Goal: Transaction & Acquisition: Purchase product/service

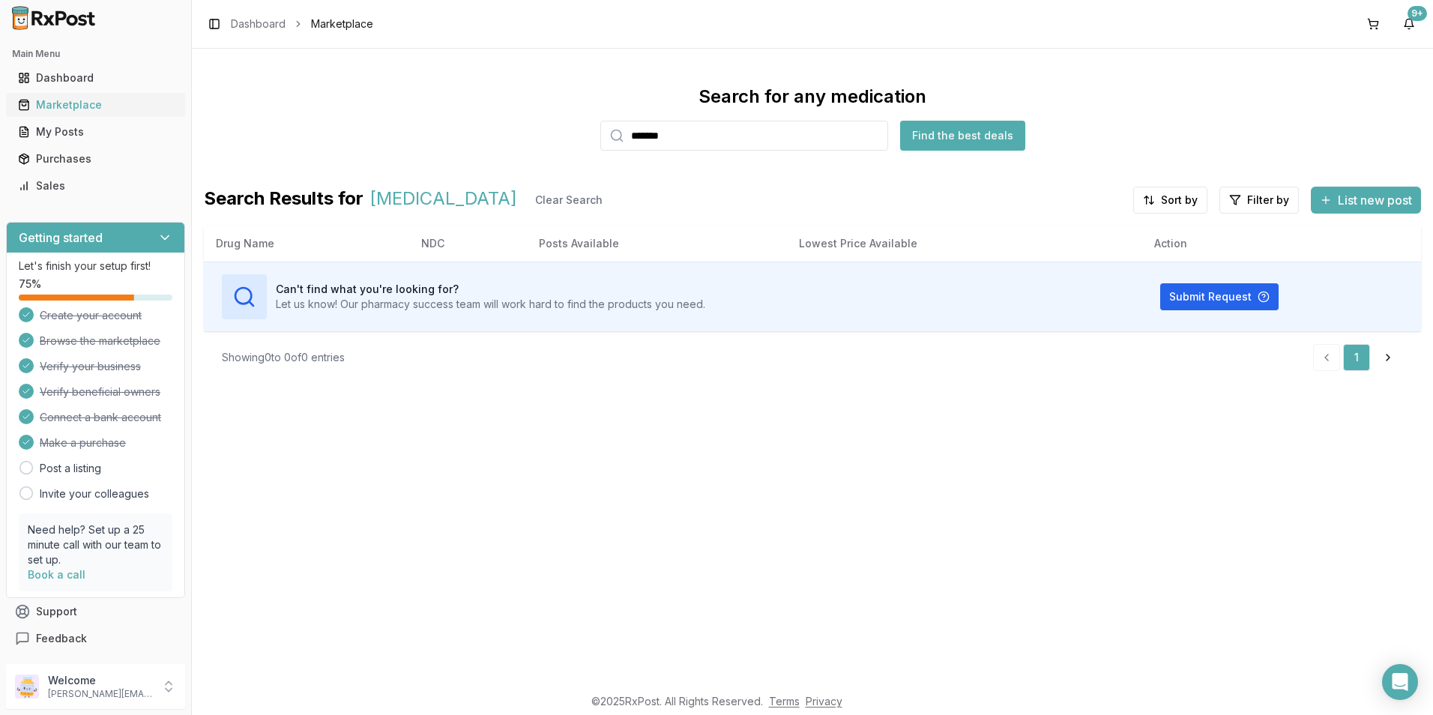
click at [51, 97] on div "Marketplace" at bounding box center [95, 104] width 155 height 15
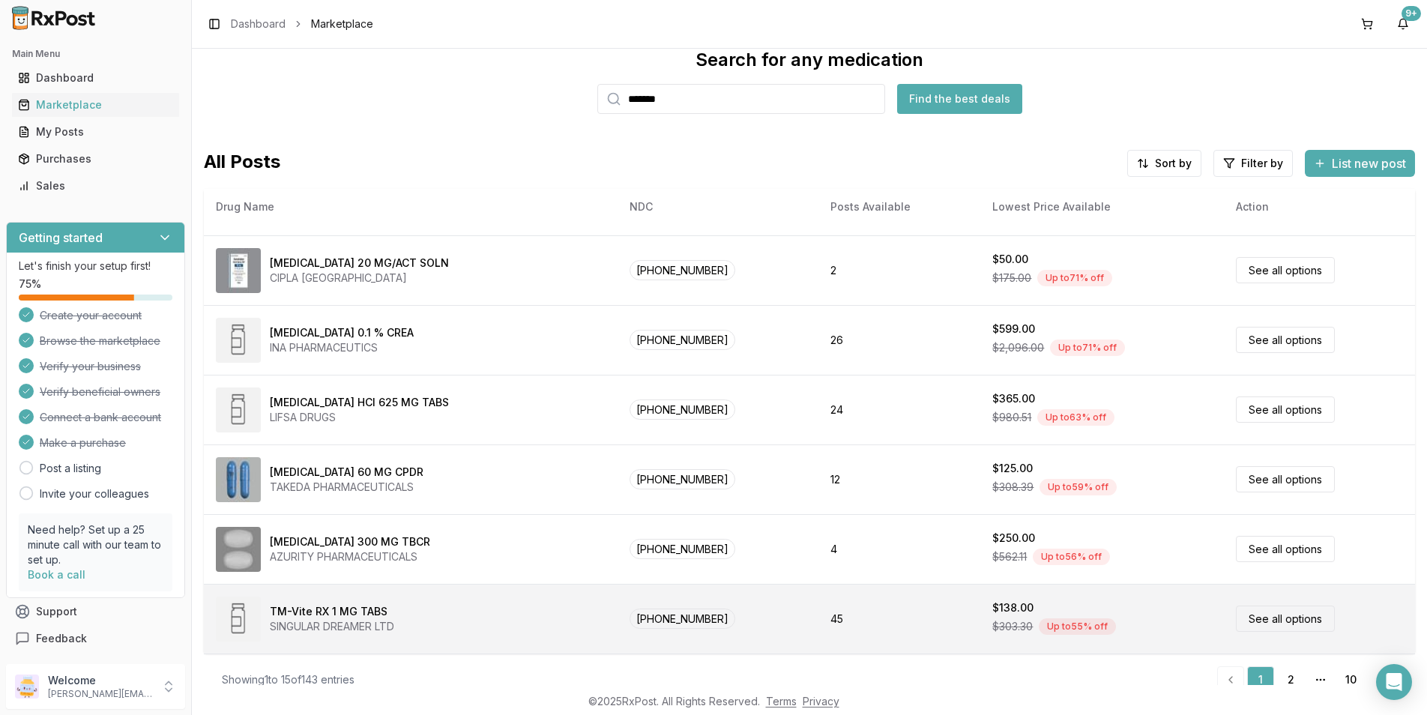
scroll to position [57, 0]
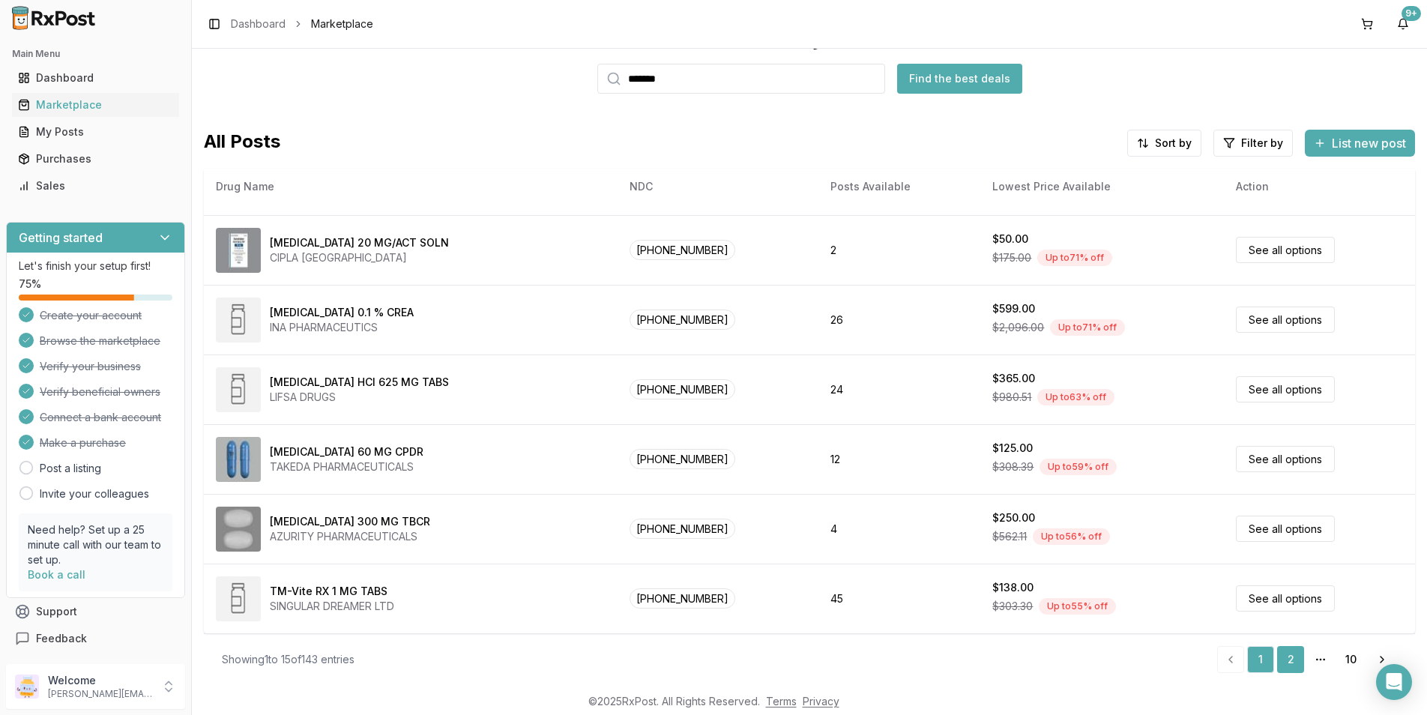
click at [1277, 657] on link "2" at bounding box center [1290, 659] width 27 height 27
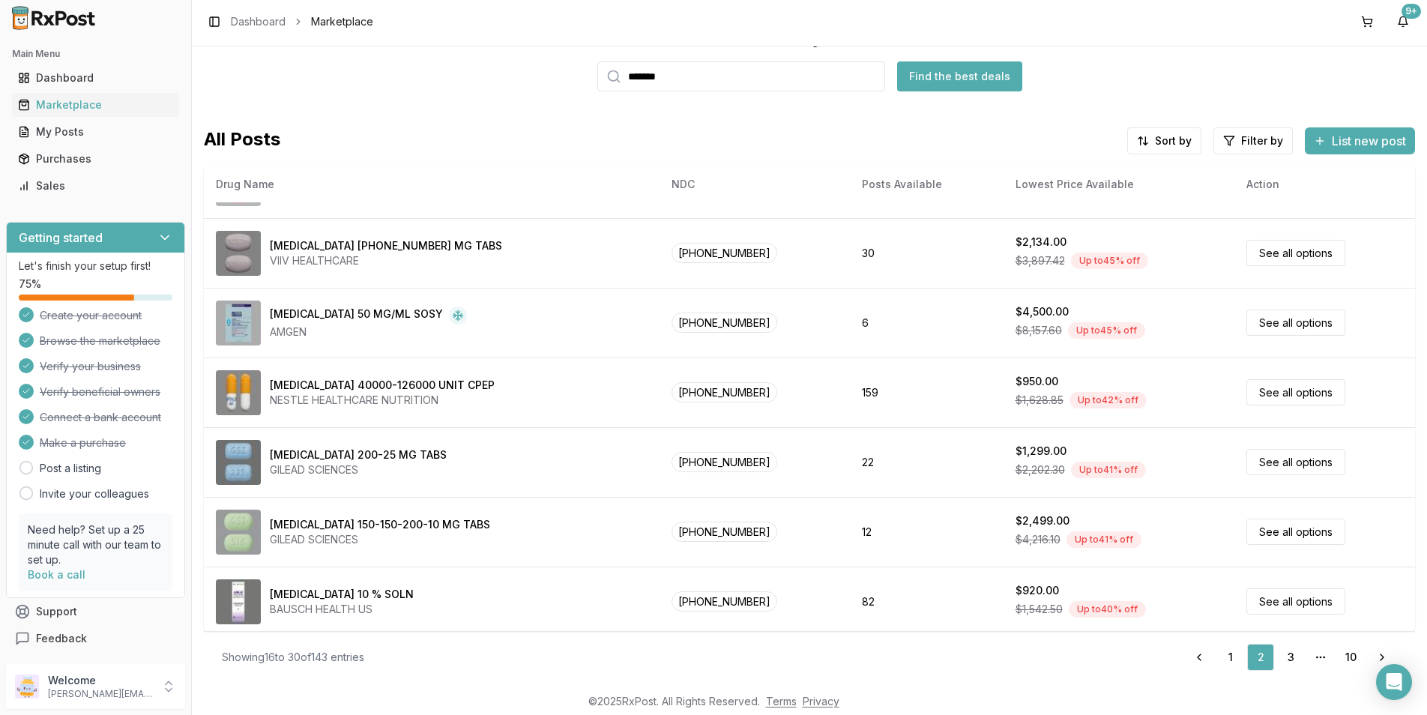
scroll to position [617, 0]
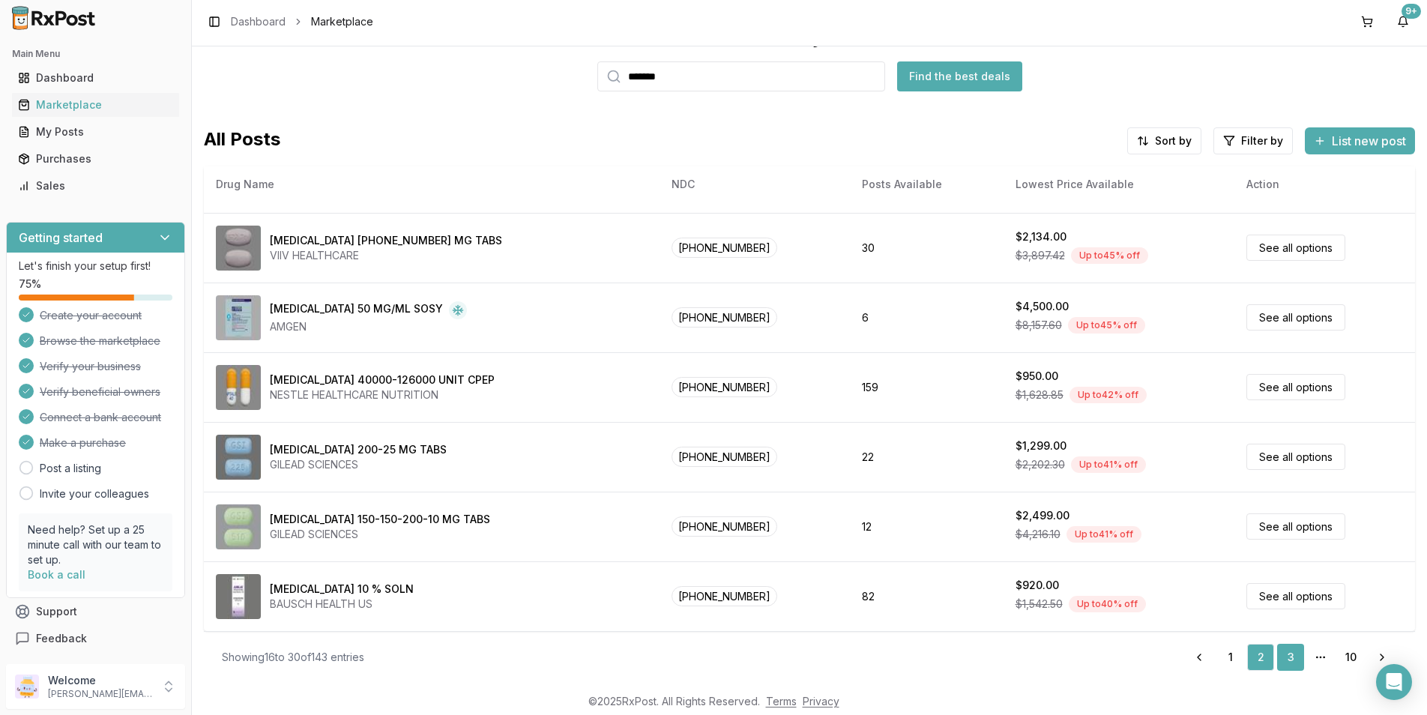
click at [1287, 663] on link "3" at bounding box center [1290, 657] width 27 height 27
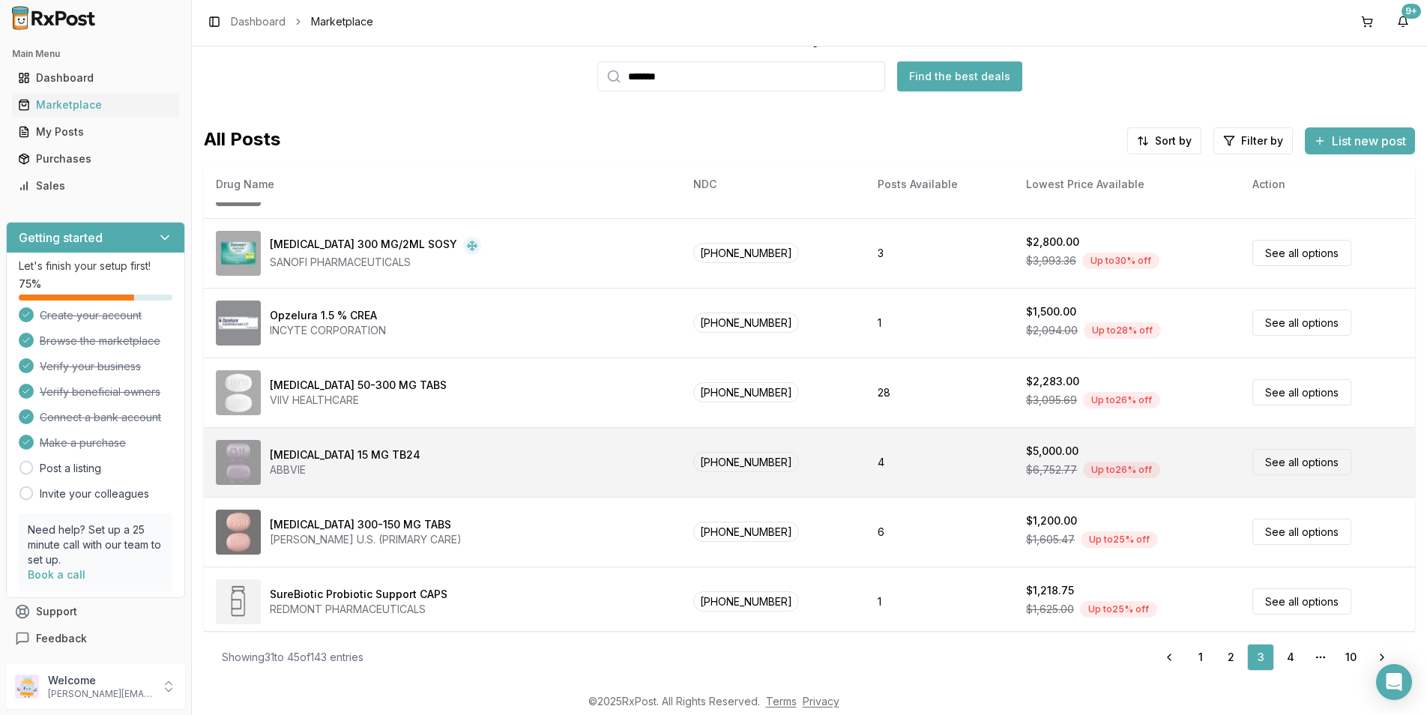
scroll to position [617, 0]
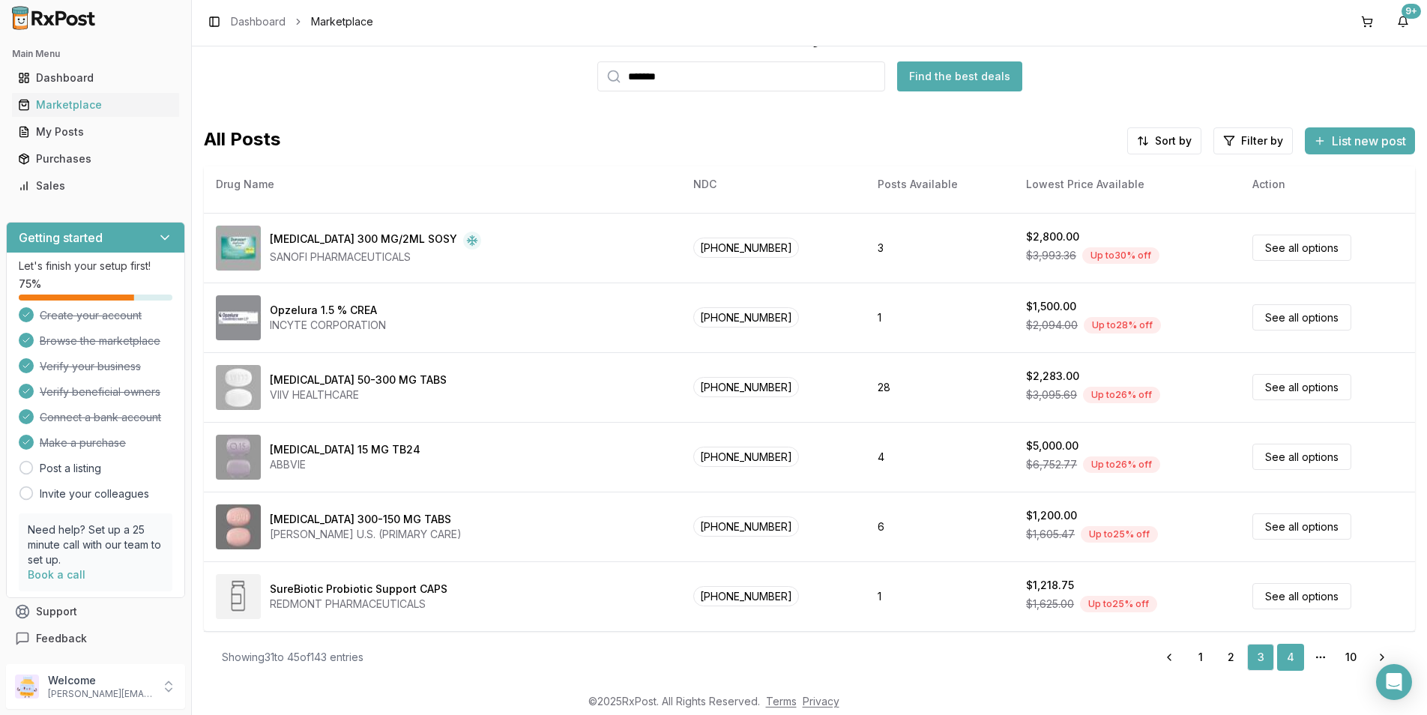
click at [1286, 657] on link "4" at bounding box center [1290, 657] width 27 height 27
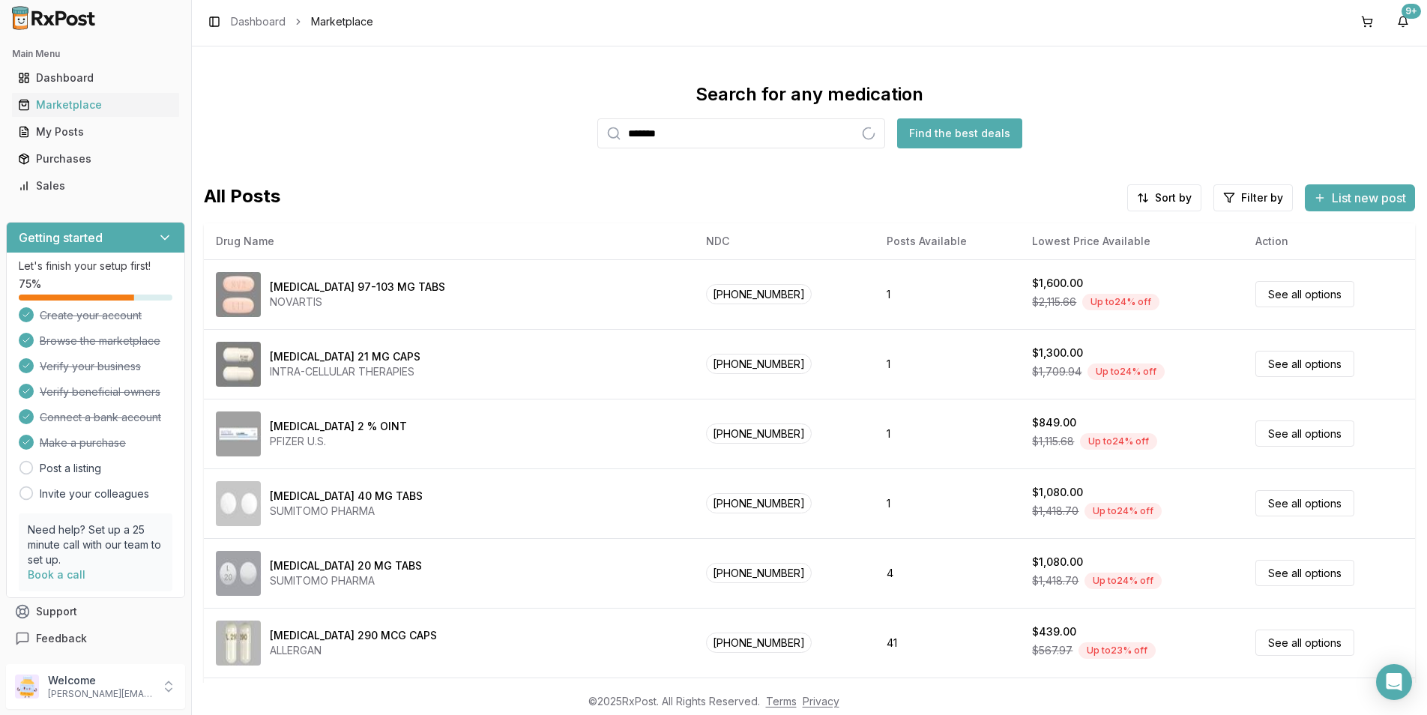
type input "*******"
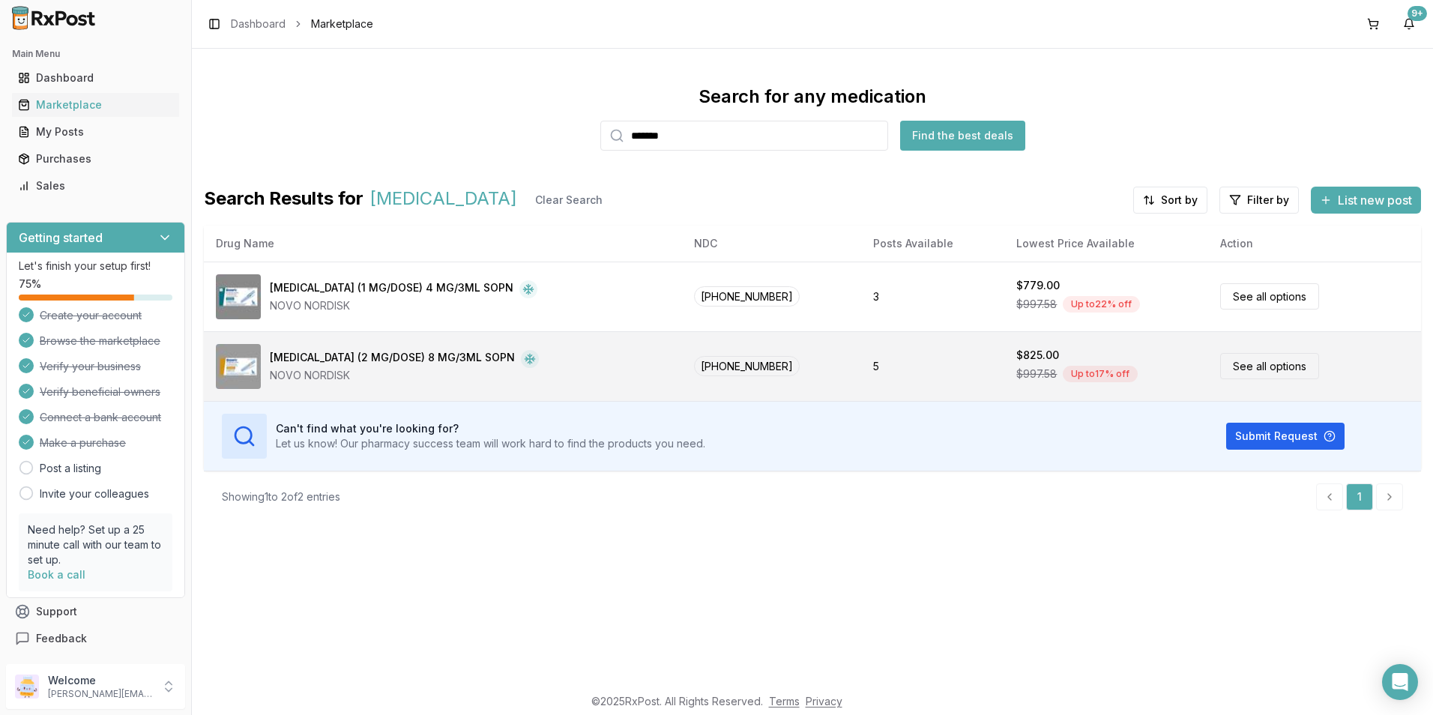
click at [710, 351] on td "[PHONE_NUMBER]" at bounding box center [771, 366] width 178 height 70
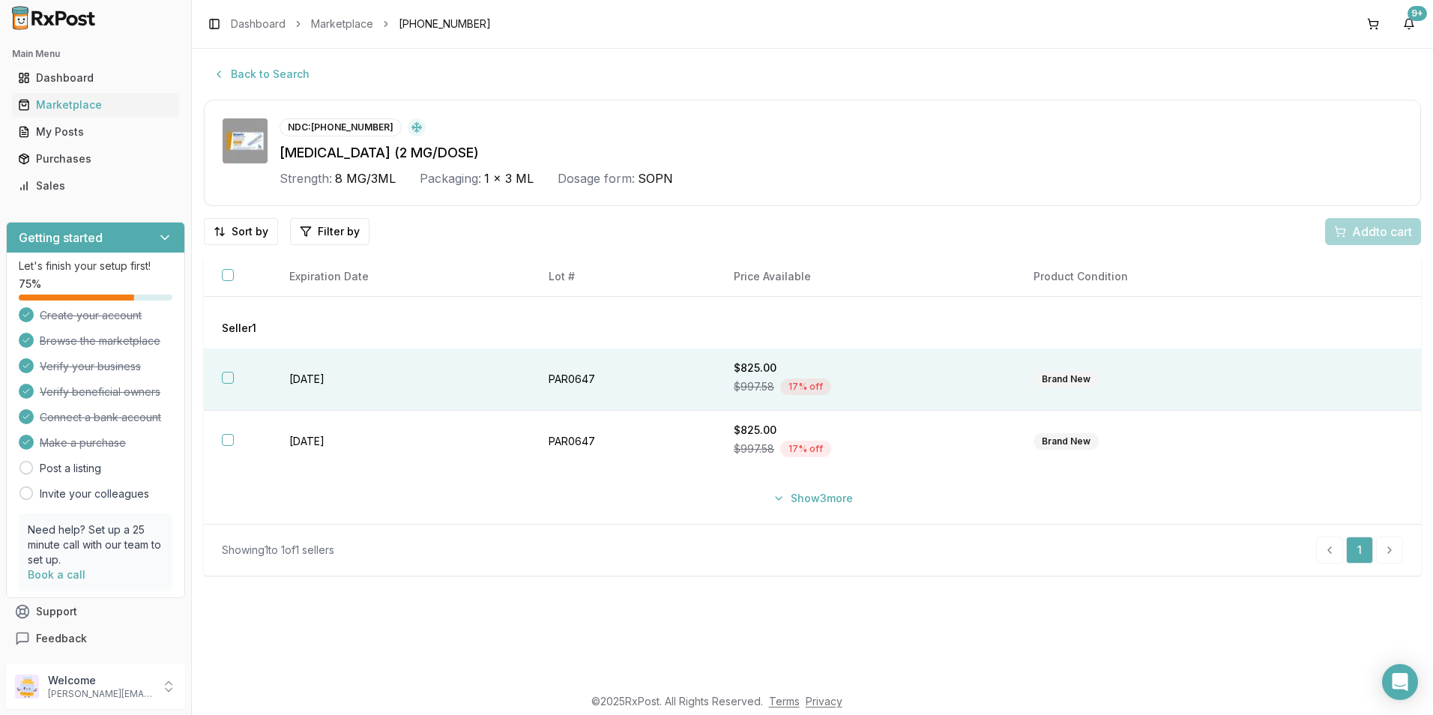
click at [232, 374] on button "button" at bounding box center [228, 378] width 12 height 12
click at [1373, 235] on span "Add 1 to cart" at bounding box center [1379, 232] width 65 height 18
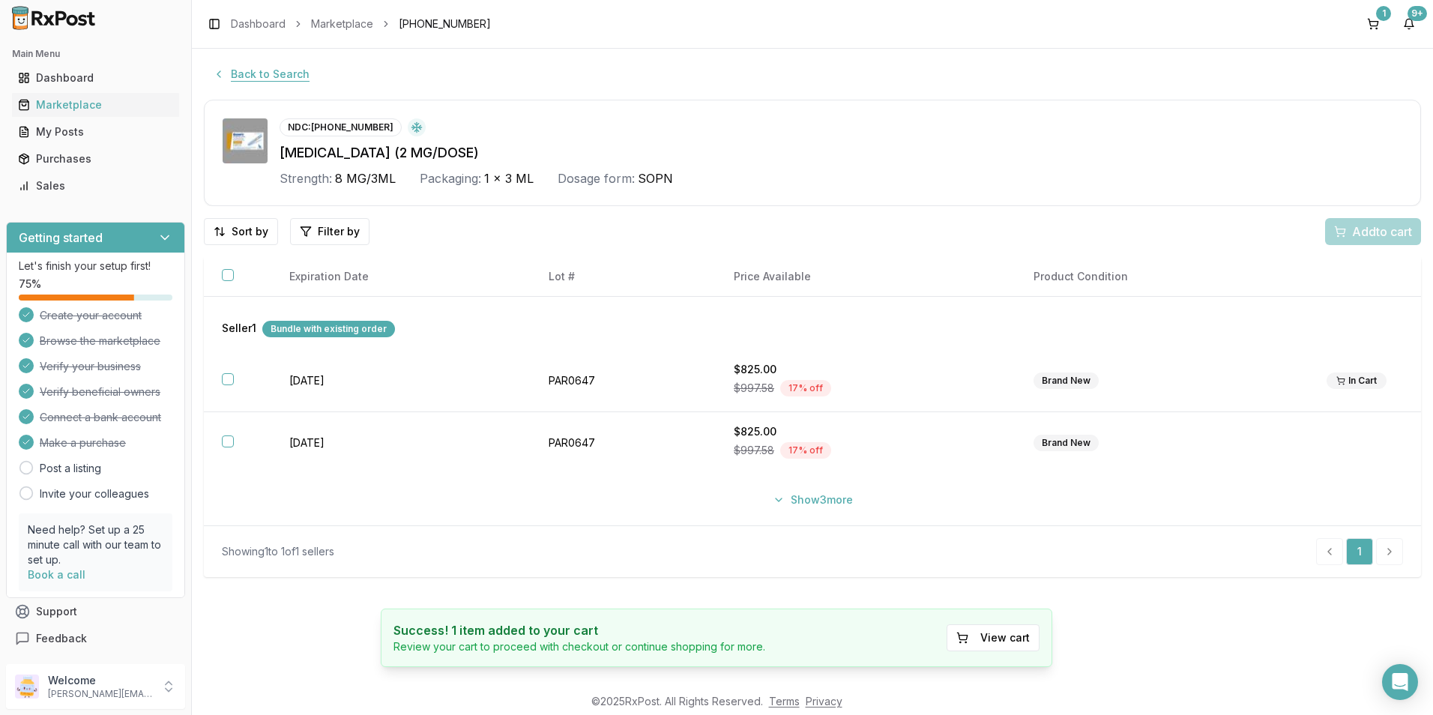
click at [255, 64] on button "Back to Search" at bounding box center [261, 74] width 115 height 27
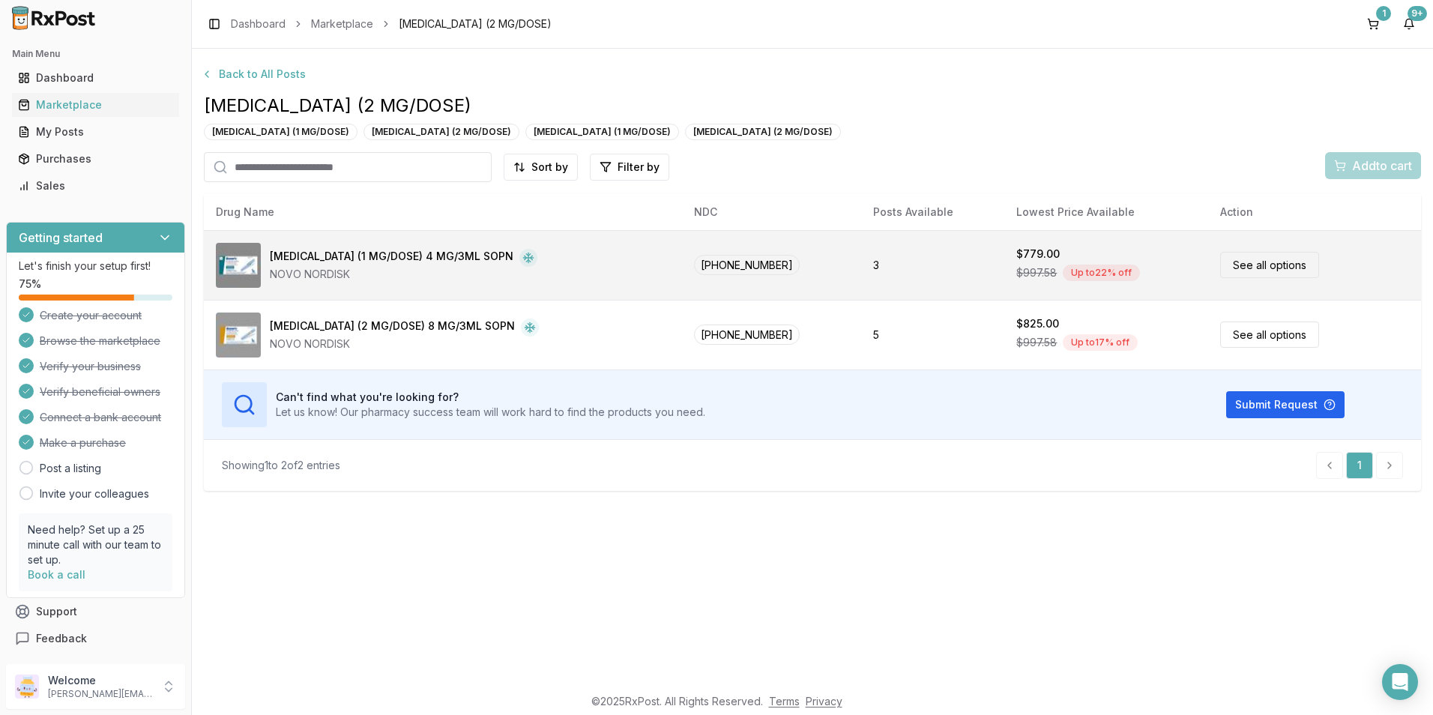
click at [375, 259] on div "[MEDICAL_DATA] (1 MG/DOSE) 4 MG/3ML SOPN" at bounding box center [392, 258] width 244 height 18
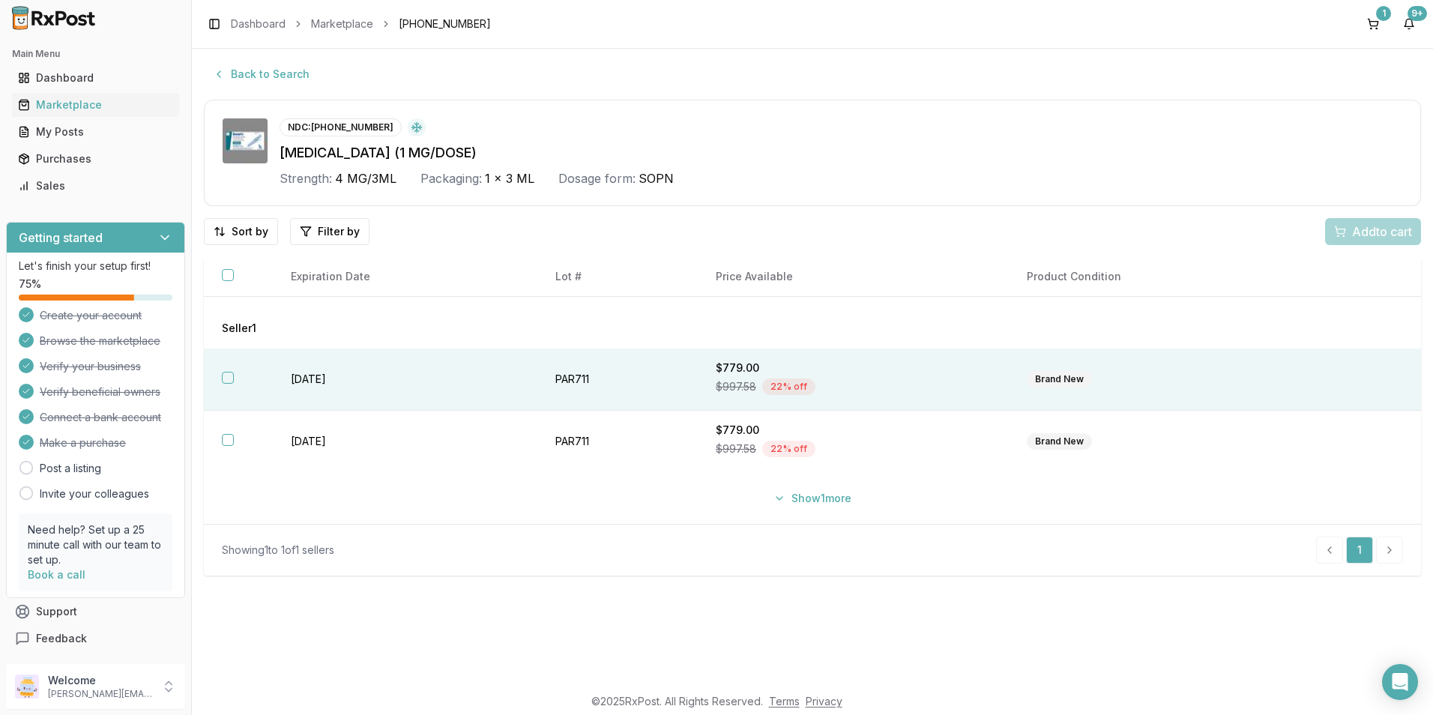
click at [228, 376] on button "button" at bounding box center [228, 378] width 12 height 12
click at [1388, 238] on span "Add 1 to cart" at bounding box center [1379, 232] width 65 height 18
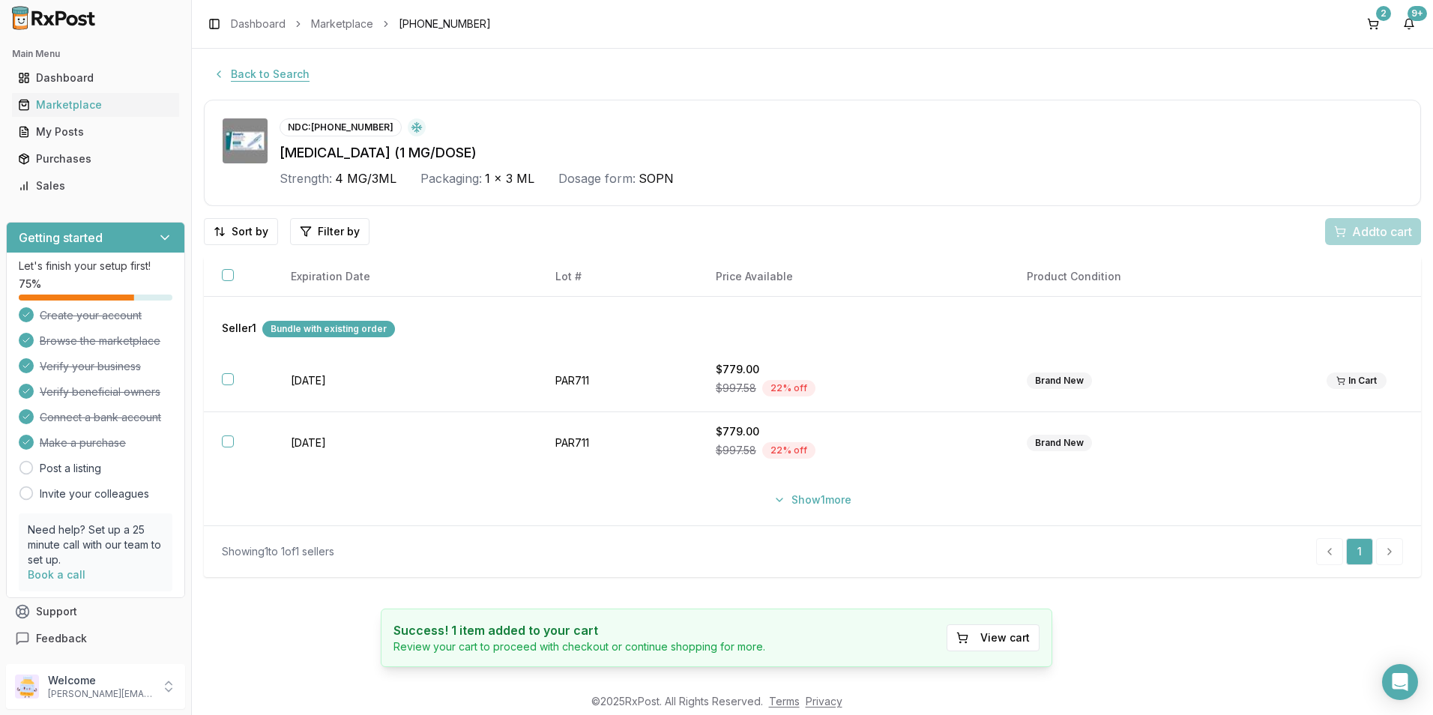
click at [286, 70] on button "Back to Search" at bounding box center [261, 74] width 115 height 27
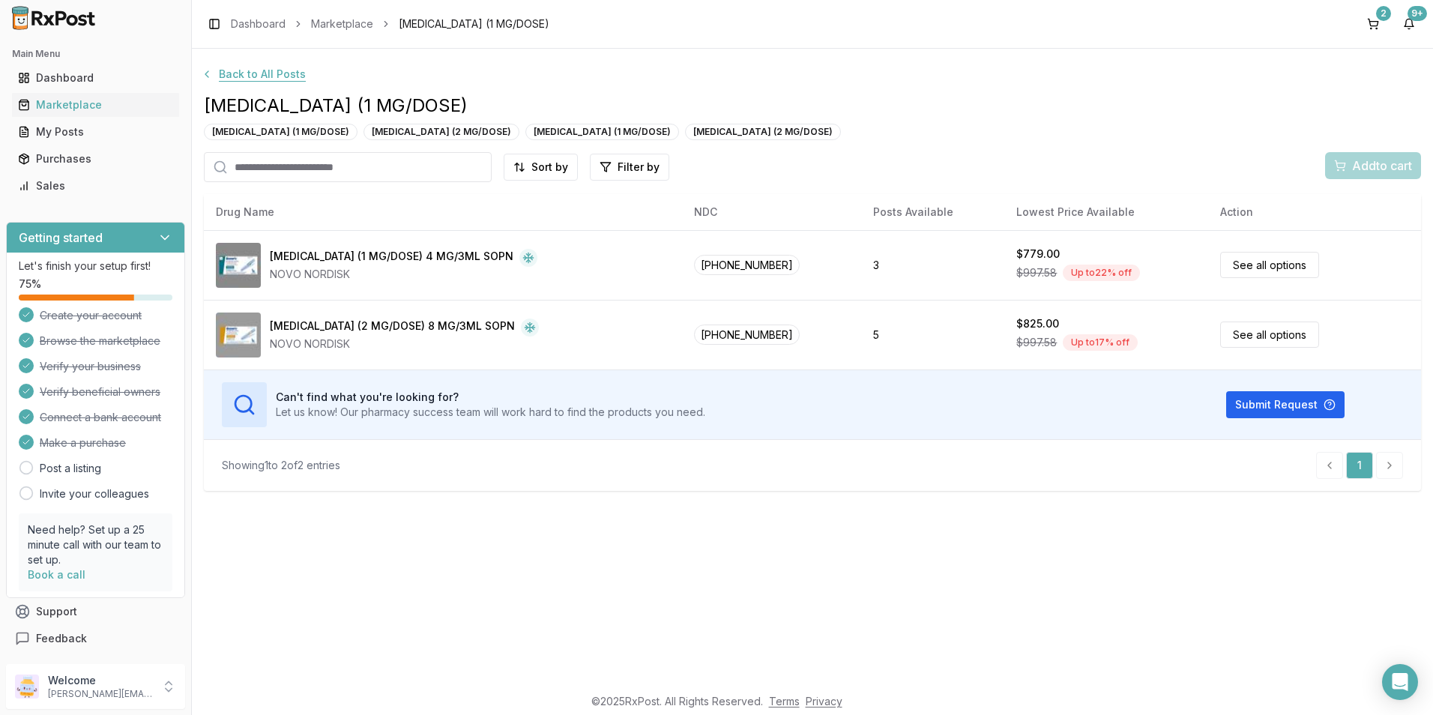
click at [298, 78] on button "Back to All Posts" at bounding box center [253, 74] width 123 height 27
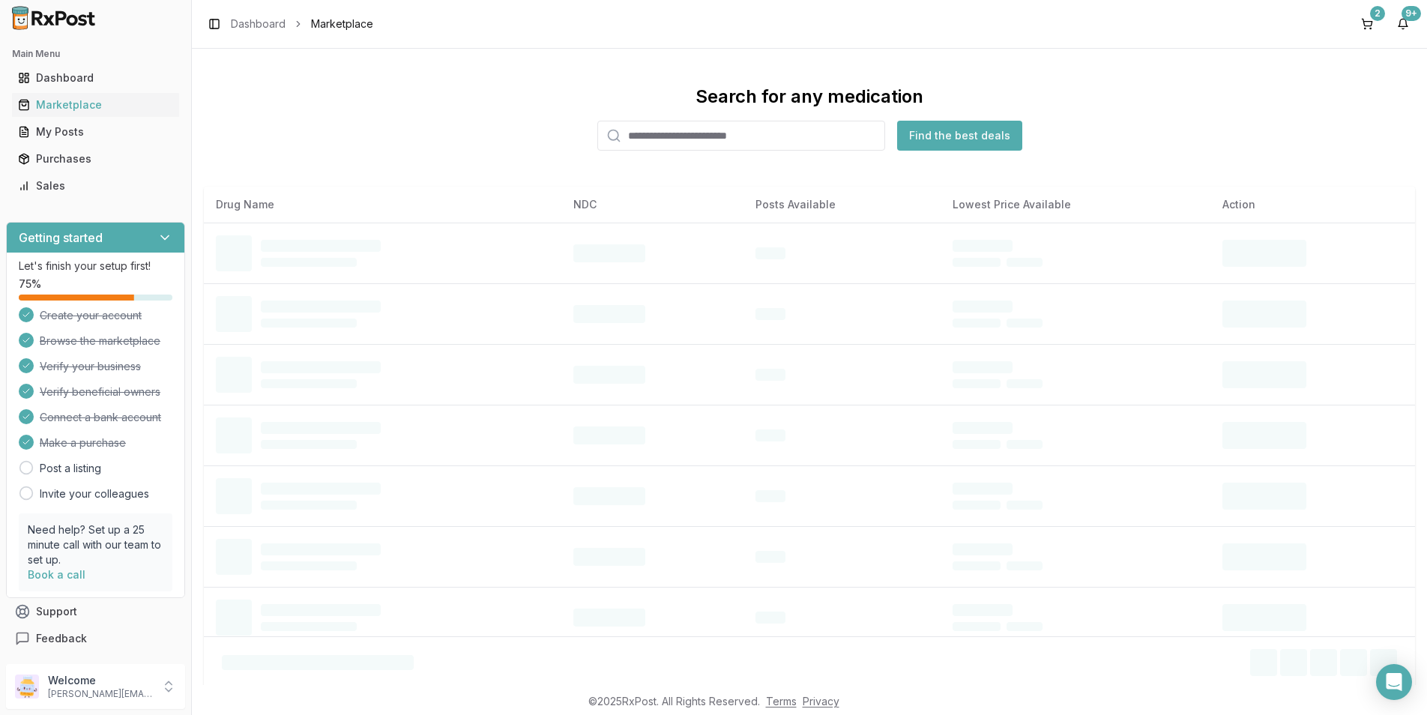
click at [650, 142] on input "search" at bounding box center [741, 136] width 288 height 30
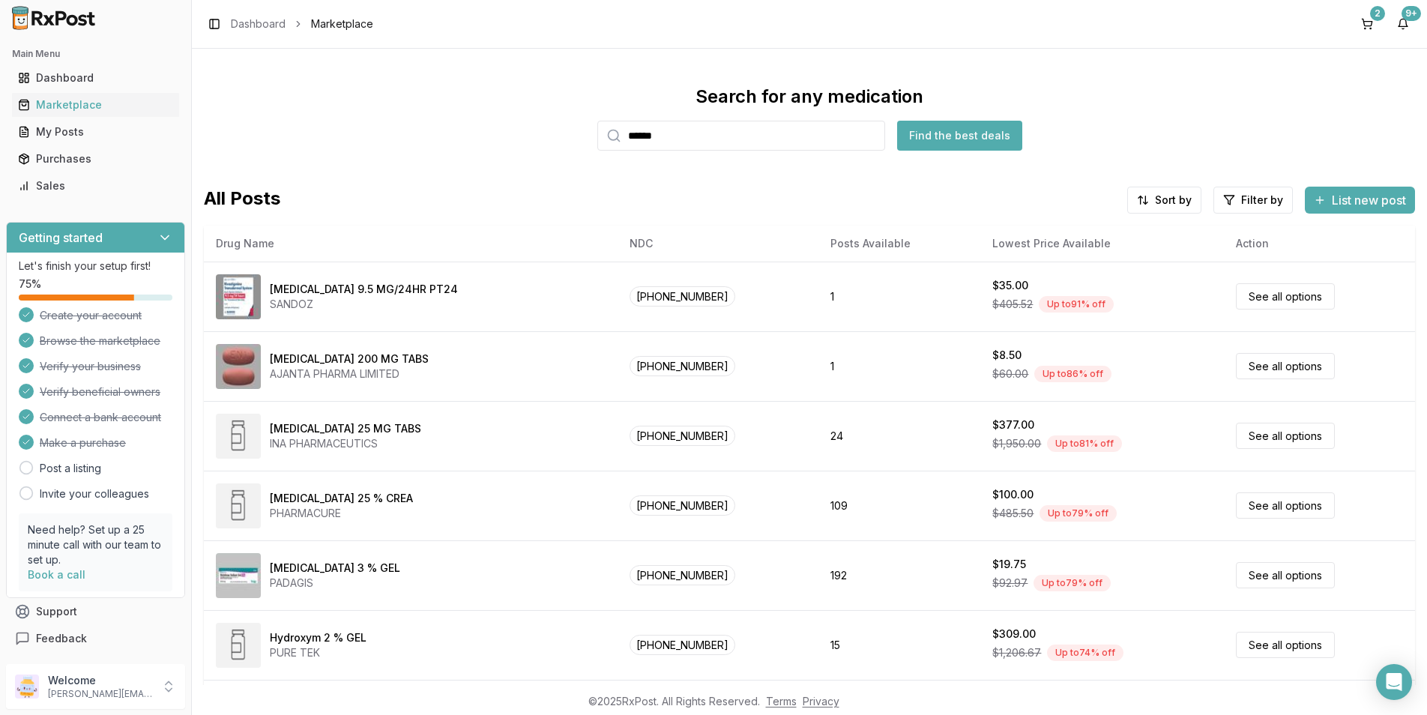
type input "******"
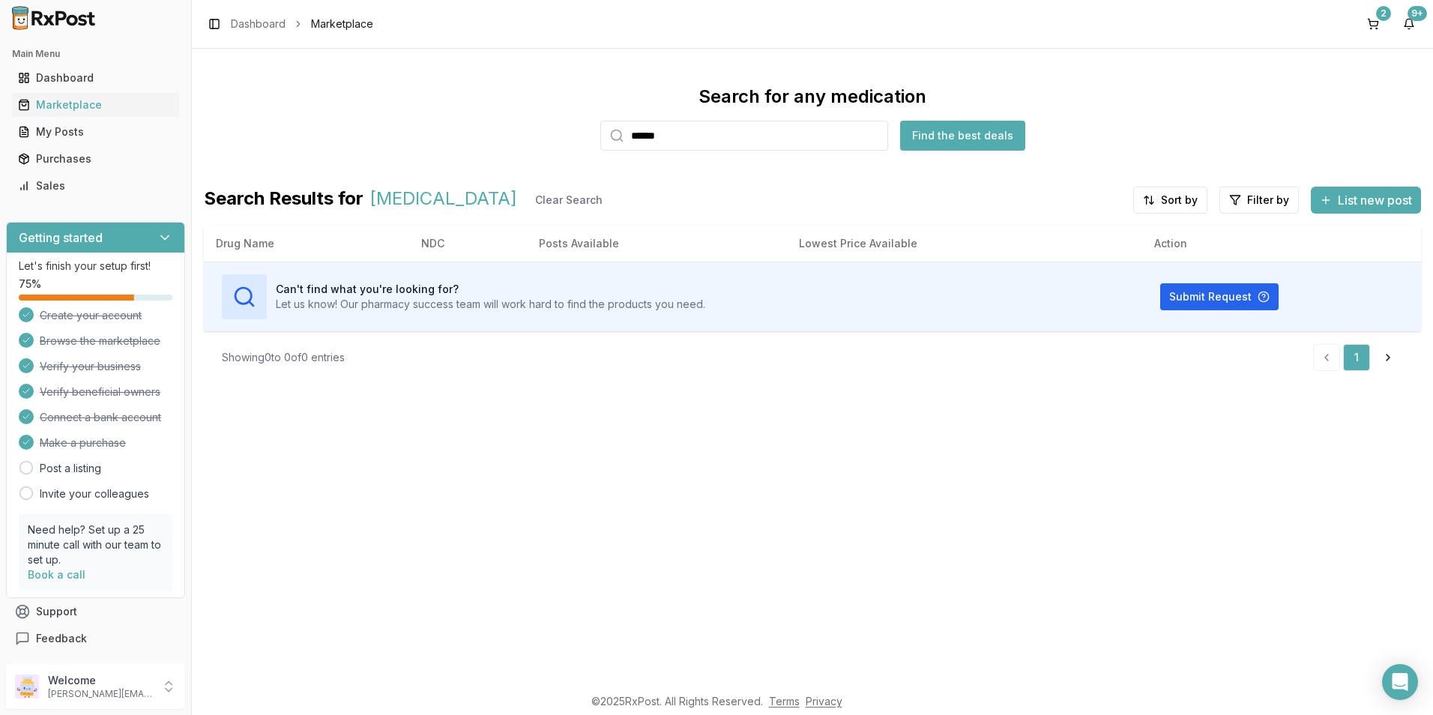
drag, startPoint x: 685, startPoint y: 145, endPoint x: 624, endPoint y: 154, distance: 62.0
click at [624, 154] on div "Search for any medication ****** Find the best deals Search Results for [MEDICA…" at bounding box center [812, 234] width 1217 height 298
click at [1383, 34] on button "2" at bounding box center [1373, 24] width 24 height 24
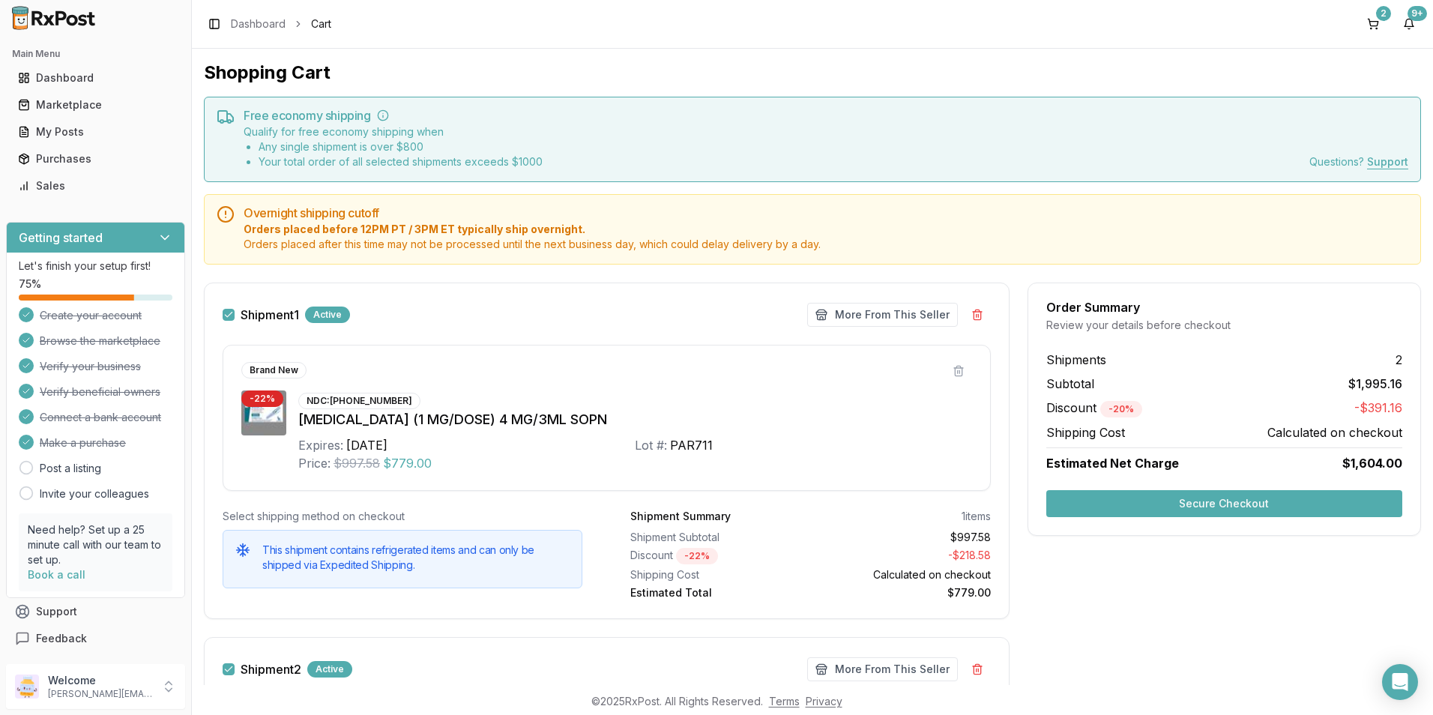
click at [1262, 499] on button "Secure Checkout" at bounding box center [1224, 503] width 356 height 27
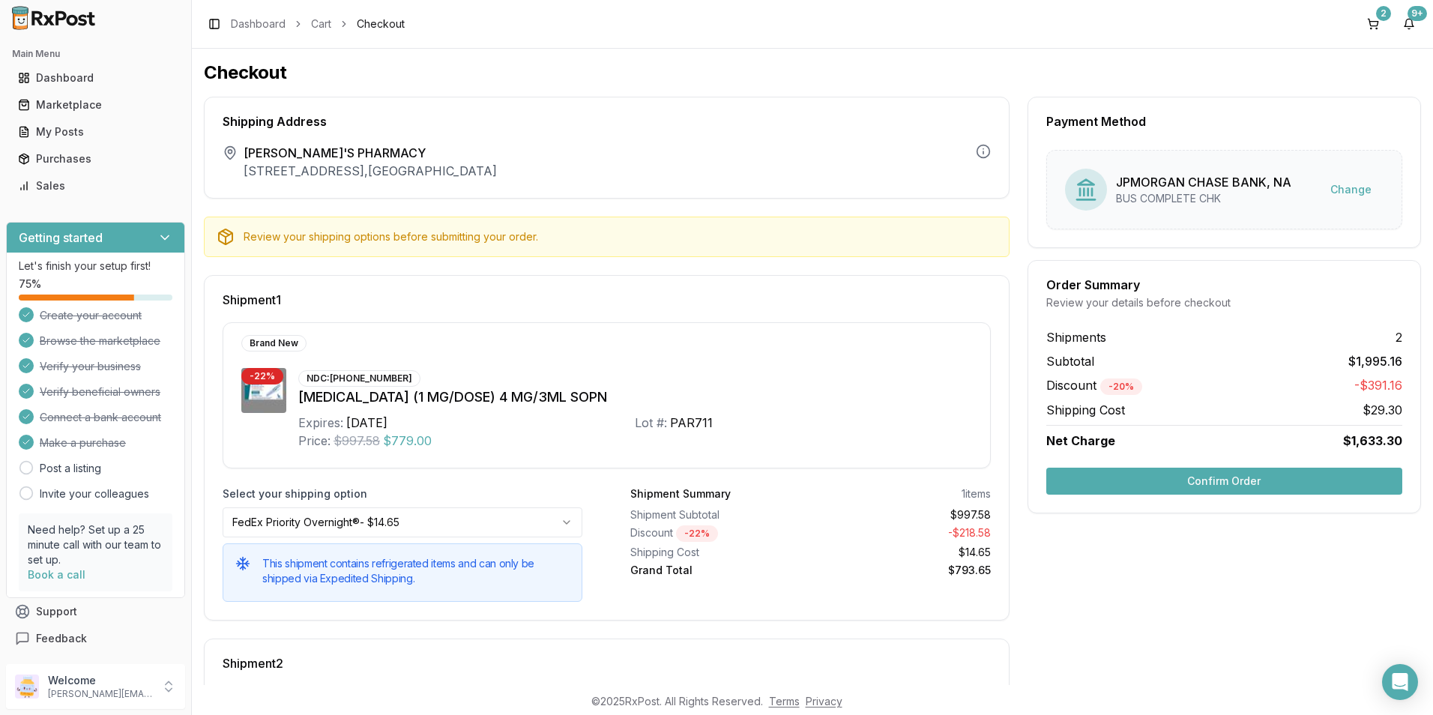
click at [1262, 485] on button "Confirm Order" at bounding box center [1224, 481] width 356 height 27
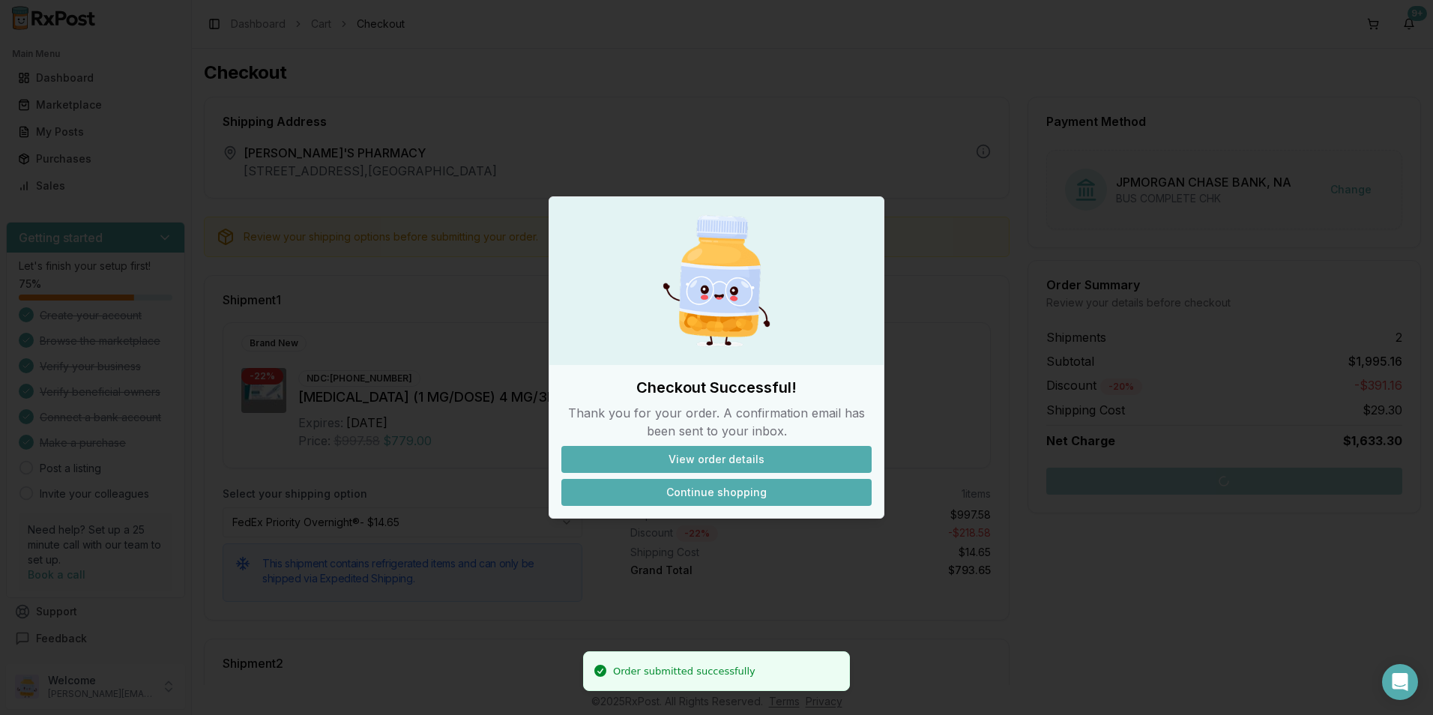
click at [703, 499] on button "Continue shopping" at bounding box center [716, 492] width 310 height 27
